Goal: Task Accomplishment & Management: Use online tool/utility

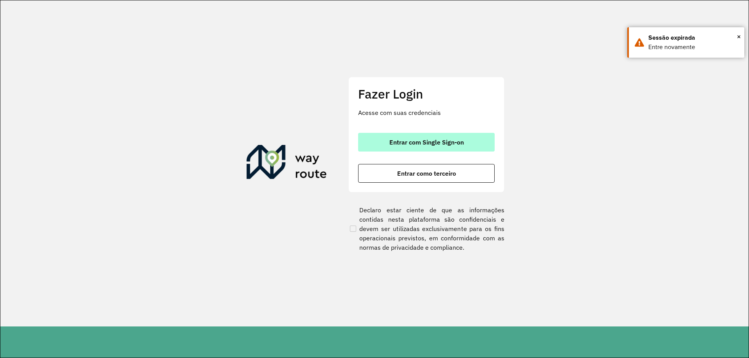
click at [453, 141] on span "Entrar com Single Sign-on" at bounding box center [426, 142] width 74 height 6
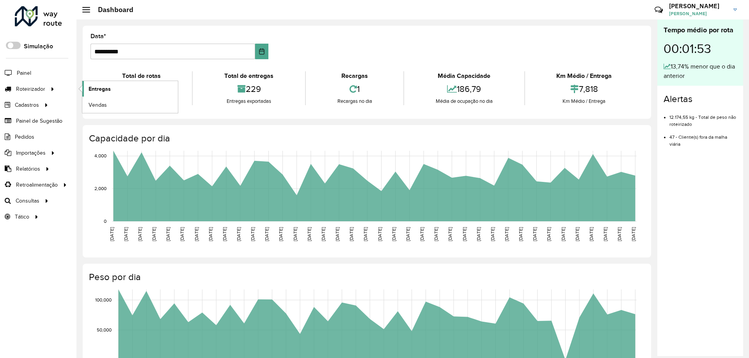
click at [117, 88] on link "Entregas" at bounding box center [130, 89] width 96 height 16
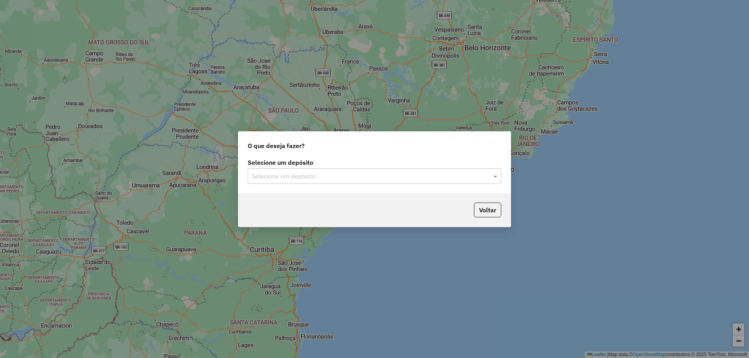
click at [300, 177] on input "text" at bounding box center [367, 176] width 230 height 9
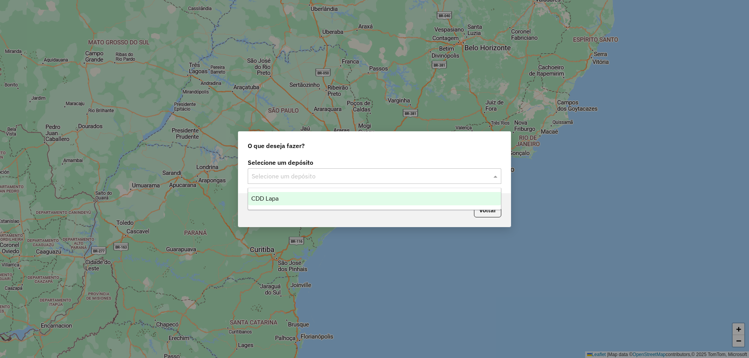
click at [294, 195] on div "CDD Lapa" at bounding box center [374, 198] width 253 height 13
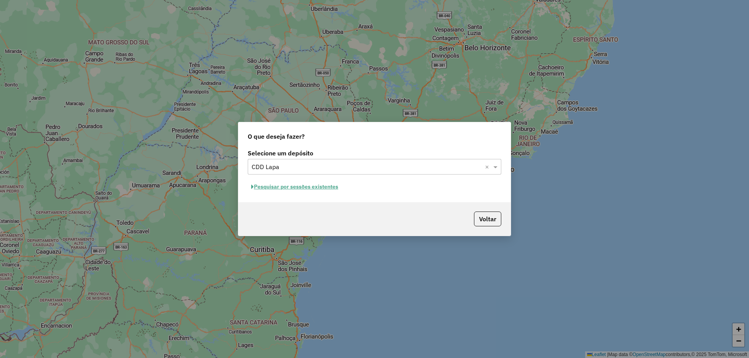
click at [301, 182] on button "Pesquisar por sessões existentes" at bounding box center [295, 187] width 94 height 12
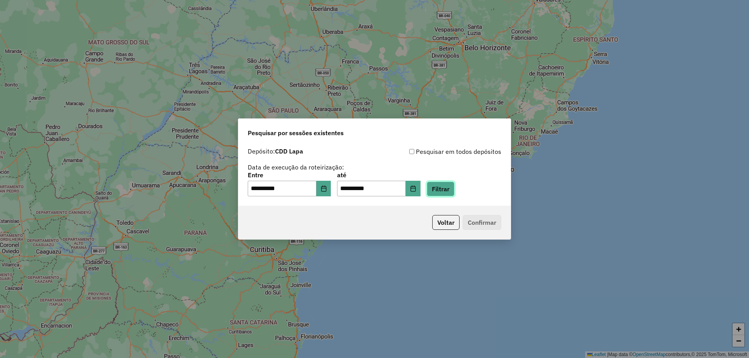
click at [454, 190] on button "Filtrar" at bounding box center [441, 189] width 28 height 15
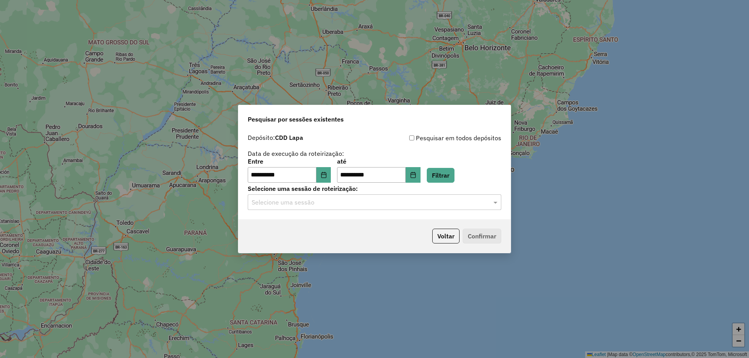
click at [299, 208] on div "Selecione uma sessão" at bounding box center [374, 203] width 253 height 16
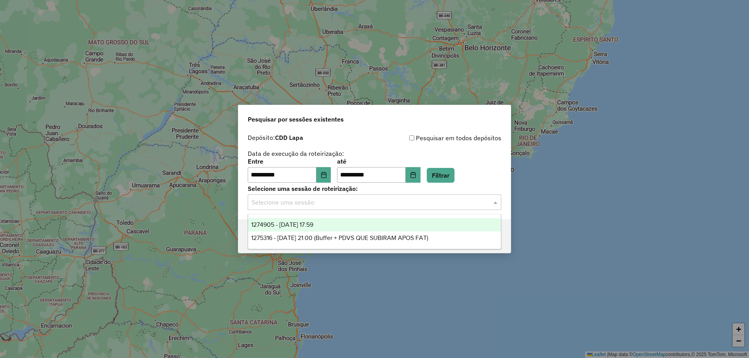
click at [268, 227] on span "1274905 - 13/09/2025 17:59" at bounding box center [282, 225] width 62 height 7
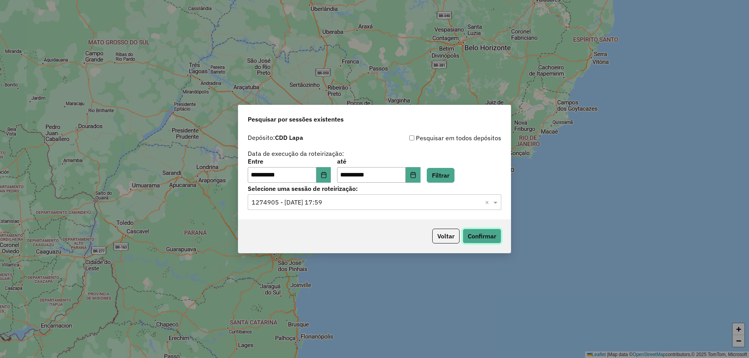
click at [477, 239] on button "Confirmar" at bounding box center [482, 236] width 39 height 15
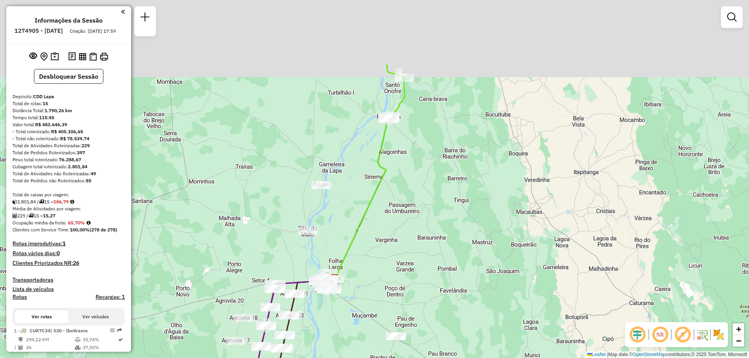
drag, startPoint x: 493, startPoint y: 83, endPoint x: 434, endPoint y: 196, distance: 126.6
click at [445, 195] on div "Janela de atendimento Grade de atendimento Capacidade Transportadoras Veículos …" at bounding box center [374, 179] width 749 height 358
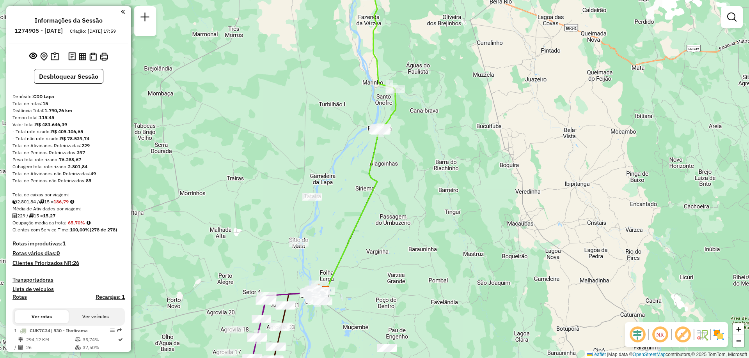
scroll to position [117, 0]
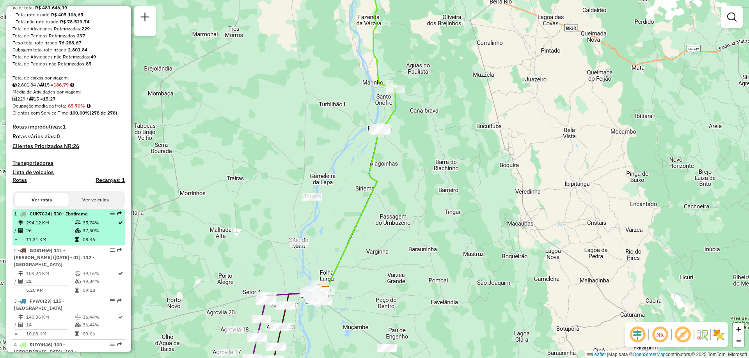
click at [110, 216] on em at bounding box center [112, 213] width 5 height 5
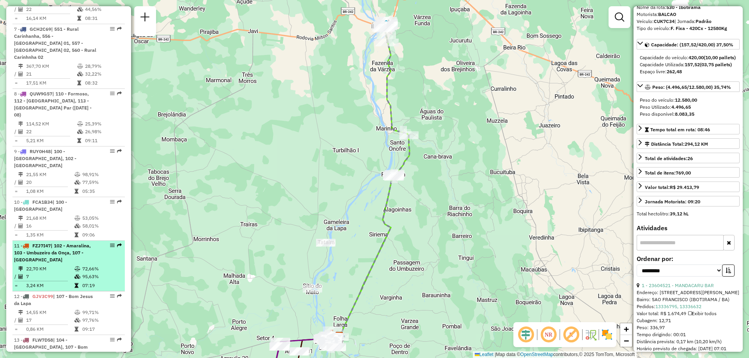
scroll to position [624, 0]
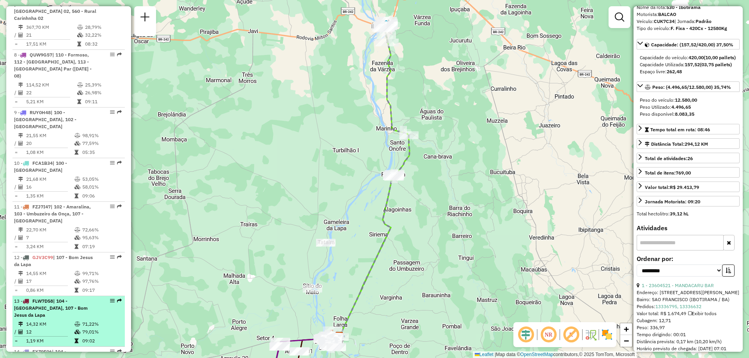
click at [110, 299] on em at bounding box center [112, 301] width 5 height 5
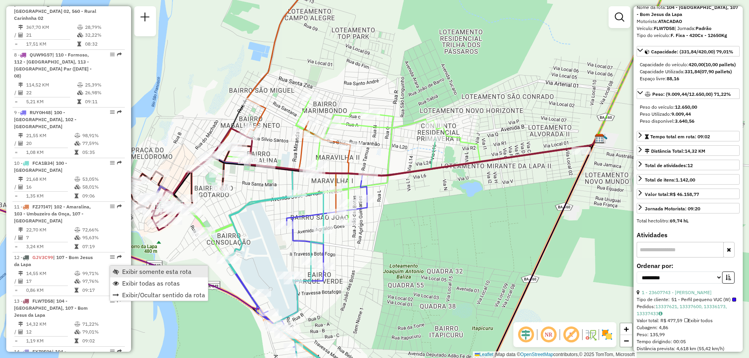
click at [119, 271] on link "Exibir somente esta rota" at bounding box center [159, 272] width 98 height 12
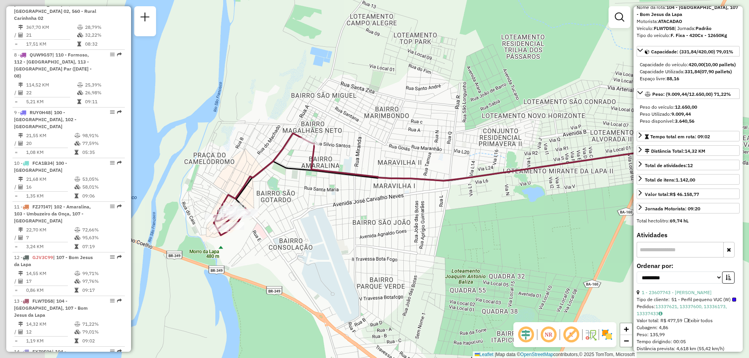
drag, startPoint x: 282, startPoint y: 271, endPoint x: 344, endPoint y: 277, distance: 62.2
click at [344, 277] on div "Janela de atendimento Grade de atendimento Capacidade Transportadoras Veículos …" at bounding box center [374, 179] width 749 height 358
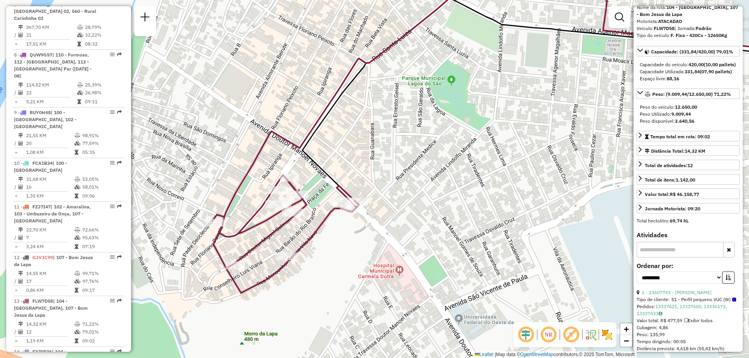
drag, startPoint x: 243, startPoint y: 222, endPoint x: 299, endPoint y: 224, distance: 55.8
click at [299, 224] on div "Janela de atendimento Grade de atendimento Capacidade Transportadoras Veículos …" at bounding box center [374, 179] width 749 height 358
click at [611, 332] on img at bounding box center [607, 335] width 12 height 12
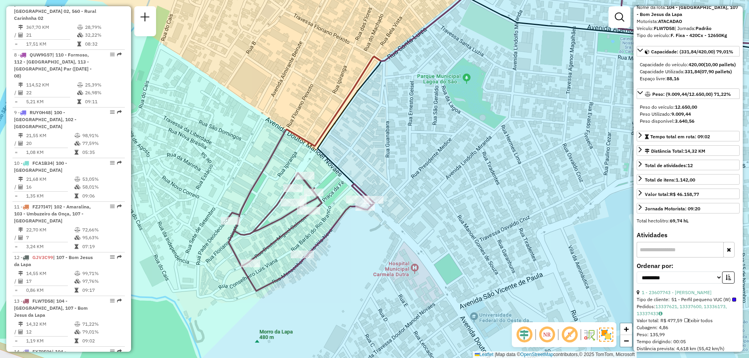
drag, startPoint x: 319, startPoint y: 268, endPoint x: 334, endPoint y: 265, distance: 15.8
click at [334, 265] on div "Janela de atendimento Grade de atendimento Capacidade Transportadoras Veículos …" at bounding box center [374, 179] width 749 height 358
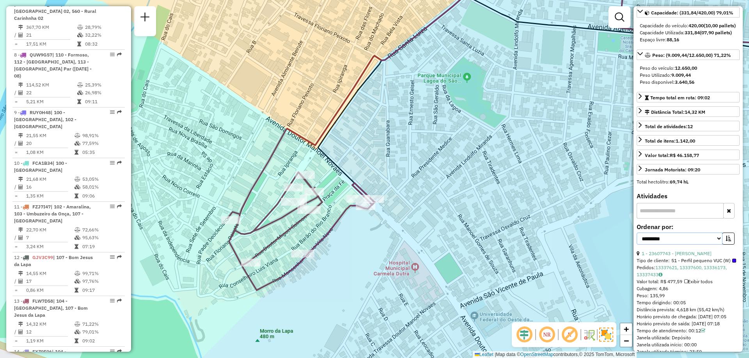
click at [714, 245] on select "**********" at bounding box center [679, 239] width 86 height 12
select select "*********"
click at [636, 245] on select "**********" at bounding box center [679, 239] width 86 height 12
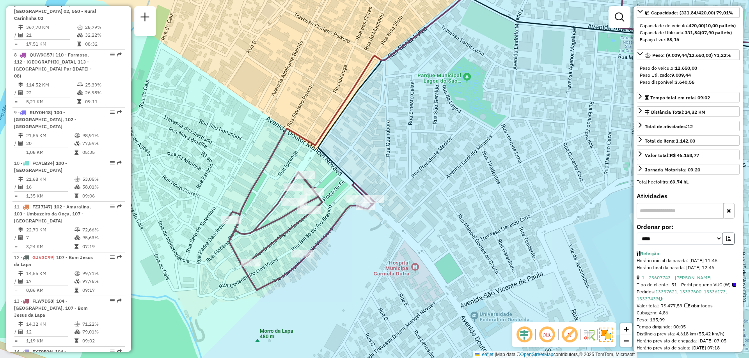
click at [727, 241] on icon "button" at bounding box center [727, 238] width 5 height 5
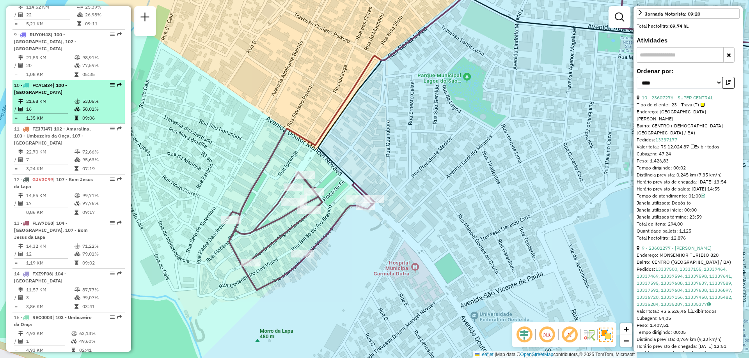
scroll to position [624, 0]
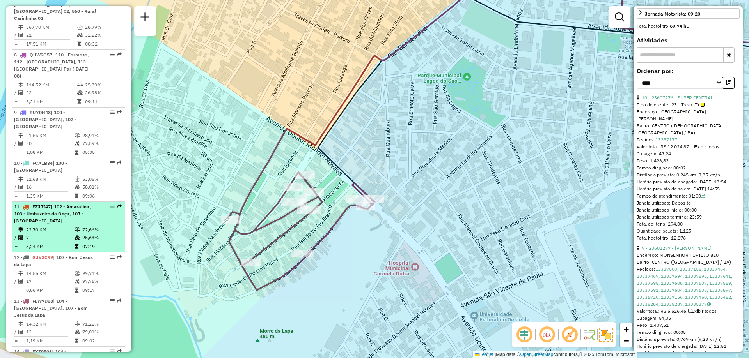
click at [110, 204] on em at bounding box center [112, 206] width 5 height 5
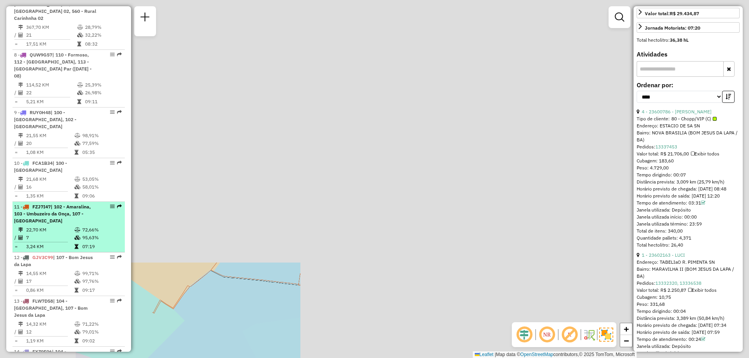
scroll to position [241, 0]
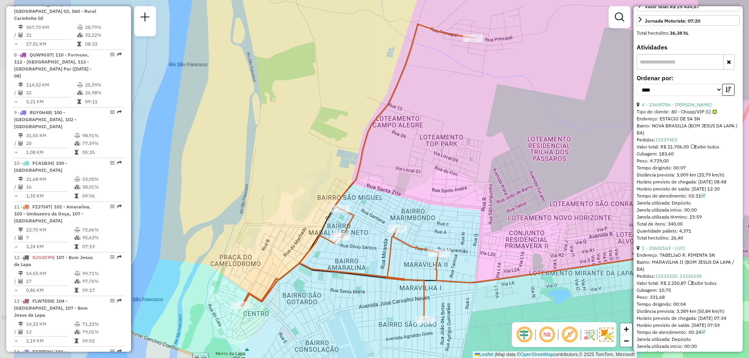
drag, startPoint x: 432, startPoint y: 272, endPoint x: 520, endPoint y: 265, distance: 88.8
click at [520, 265] on div "Janela de atendimento Grade de atendimento Capacidade Transportadoras Veículos …" at bounding box center [374, 179] width 749 height 358
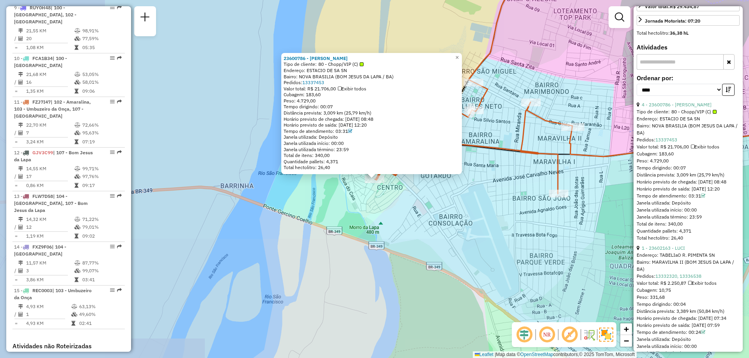
scroll to position [785, 0]
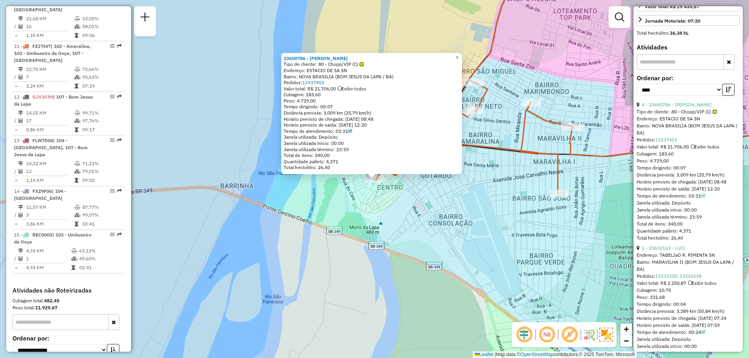
click at [476, 207] on div "23600786 - DONA DELZA Tipo de cliente: 80 - Chopp/VIP (C) Endereço: ESTACIO DE …" at bounding box center [374, 179] width 749 height 358
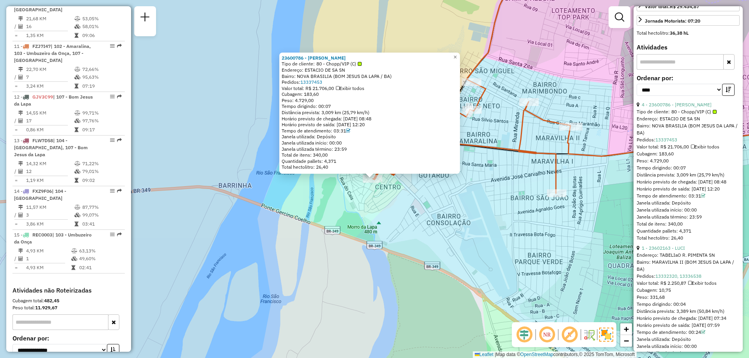
click at [477, 210] on div "23600786 - DONA DELZA Tipo de cliente: 80 - Chopp/VIP (C) Endereço: ESTACIO DE …" at bounding box center [374, 179] width 749 height 358
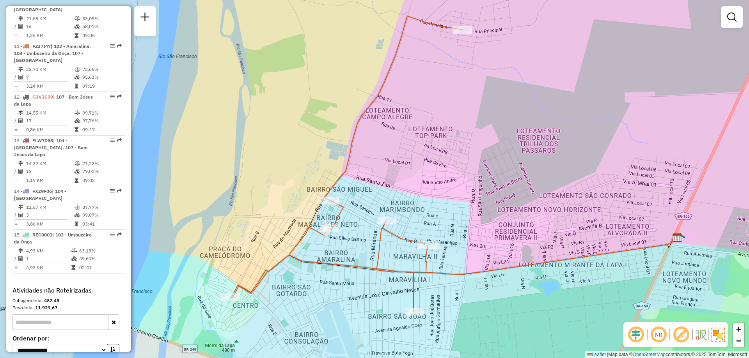
drag, startPoint x: 487, startPoint y: 217, endPoint x: 473, endPoint y: 186, distance: 34.1
click at [473, 186] on div "Janela de atendimento Grade de atendimento Capacidade Transportadoras Veículos …" at bounding box center [374, 179] width 749 height 358
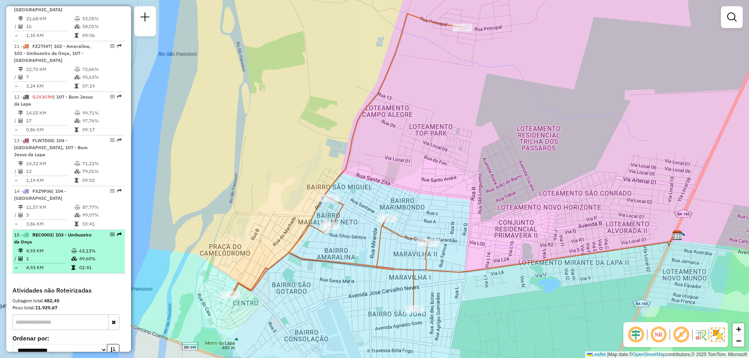
click at [67, 232] on span "| 103 - Umbuzeiro da Onça" at bounding box center [53, 238] width 78 height 13
select select "*********"
